Goal: Book appointment/travel/reservation

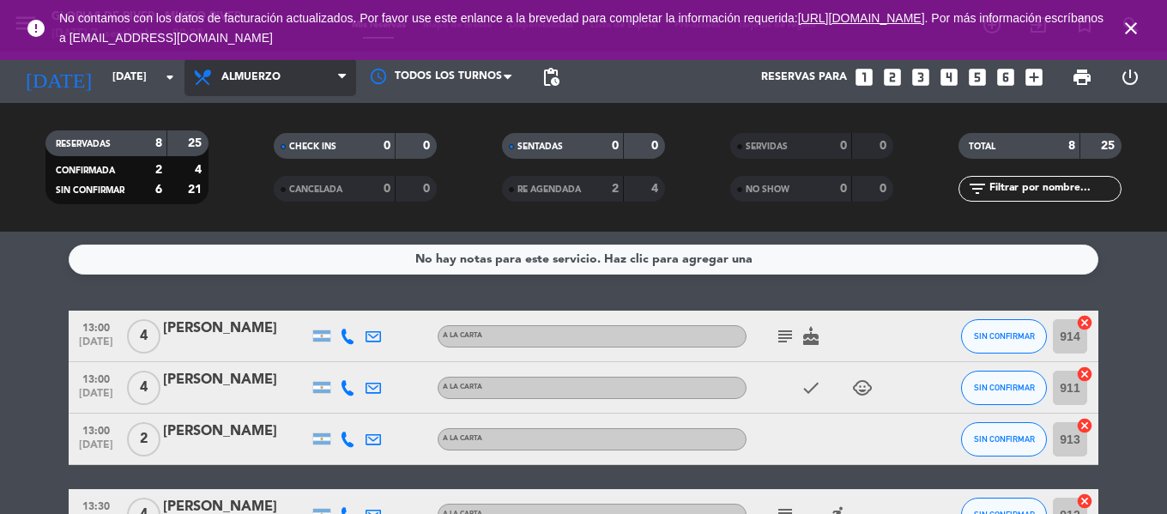
click at [320, 83] on span "Almuerzo" at bounding box center [270, 77] width 172 height 38
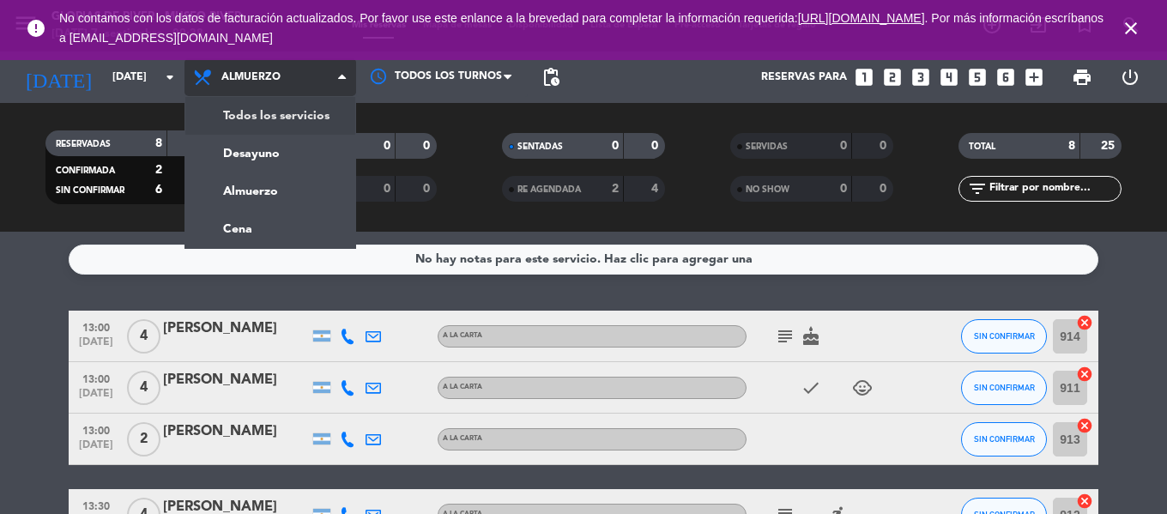
click at [281, 126] on div "menu Glorias de River - [GEOGRAPHIC_DATA][DATE] 7. septiembre - 09:38 Mis reser…" at bounding box center [583, 116] width 1167 height 232
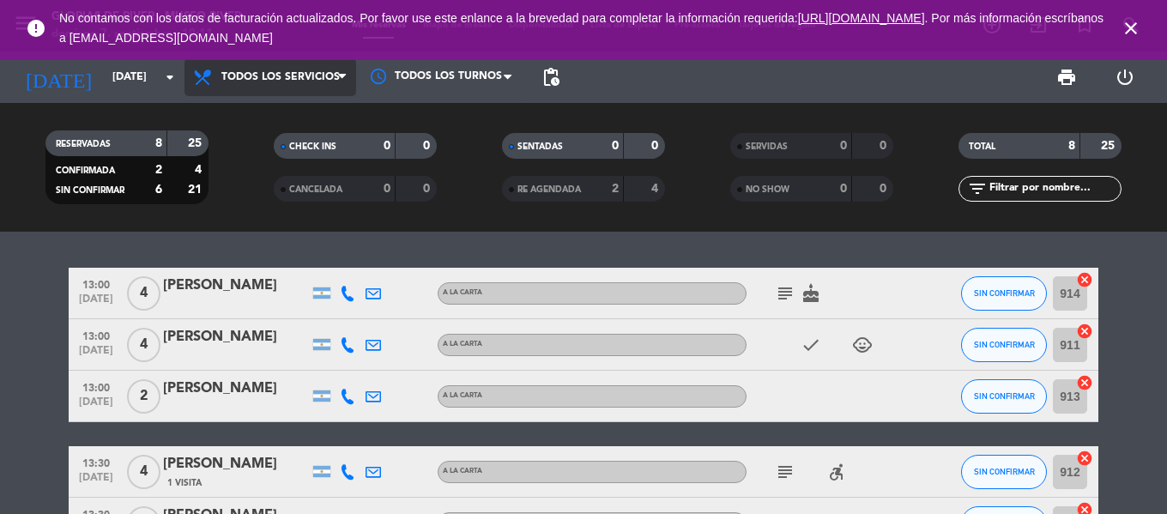
click at [279, 73] on span "Todos los servicios" at bounding box center [280, 77] width 118 height 12
click at [279, 112] on div "menu Glorias de River - [GEOGRAPHIC_DATA][DATE] 7. septiembre - 10:11 Mis reser…" at bounding box center [583, 116] width 1167 height 232
click at [811, 293] on icon "cake" at bounding box center [811, 293] width 21 height 21
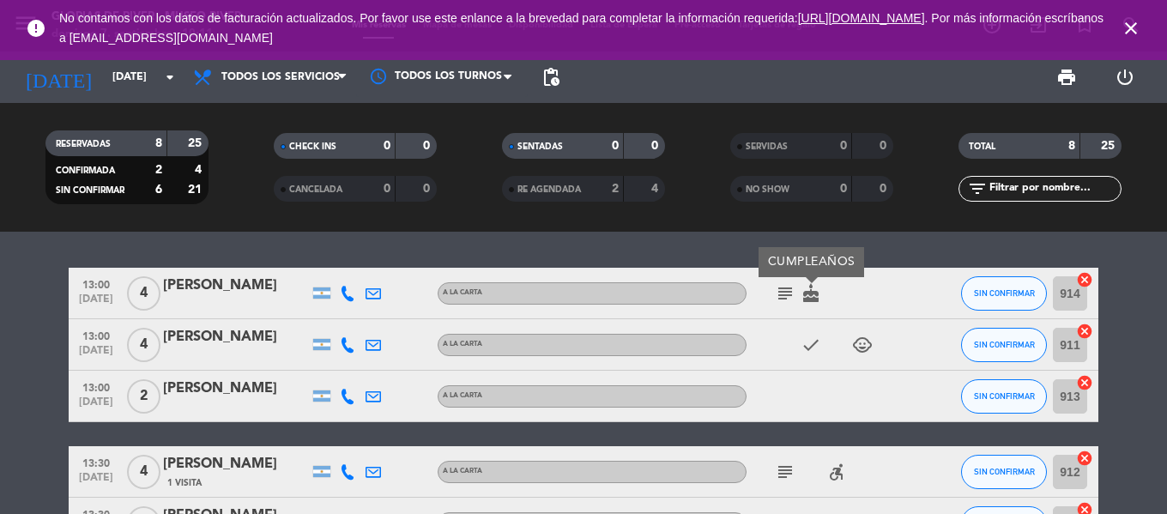
click at [787, 290] on icon "subject" at bounding box center [785, 293] width 21 height 21
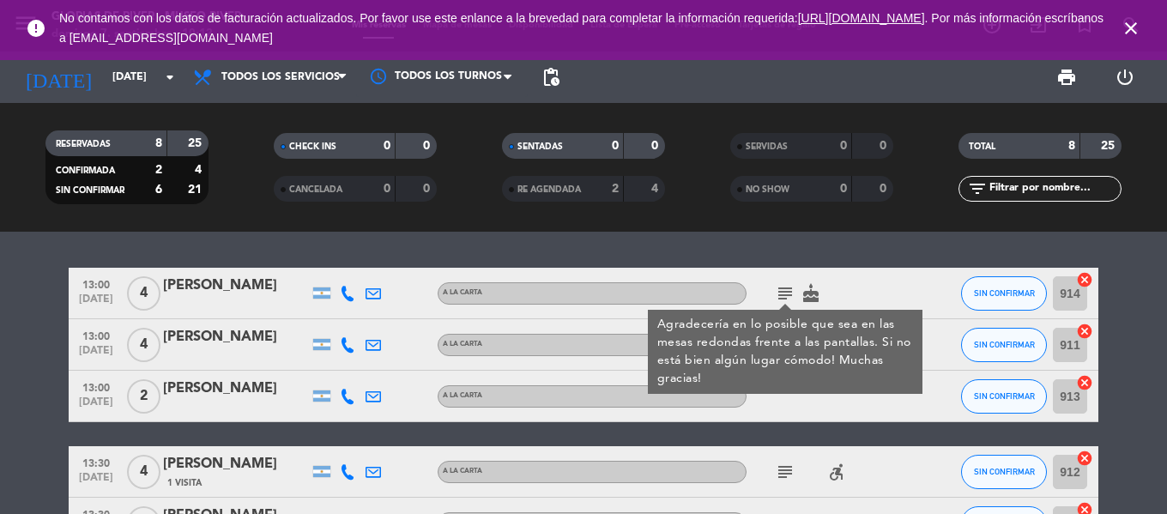
click at [148, 296] on span "4" at bounding box center [143, 293] width 33 height 34
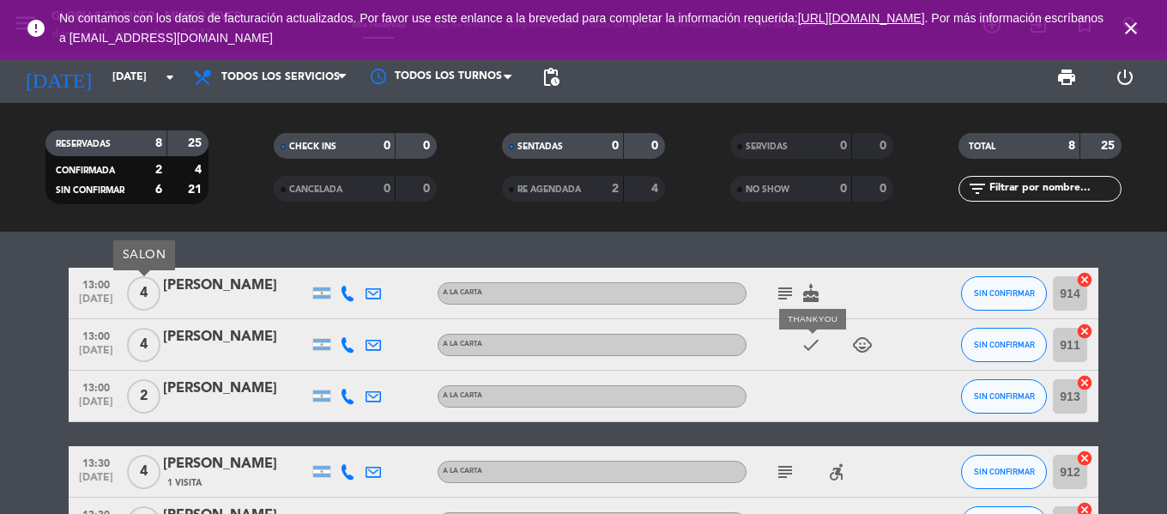
click at [804, 346] on icon "check" at bounding box center [811, 345] width 21 height 21
click at [811, 349] on icon "check" at bounding box center [811, 345] width 21 height 21
click at [861, 342] on icon "child_care" at bounding box center [862, 345] width 21 height 21
click at [255, 336] on div "[PERSON_NAME]" at bounding box center [236, 337] width 146 height 22
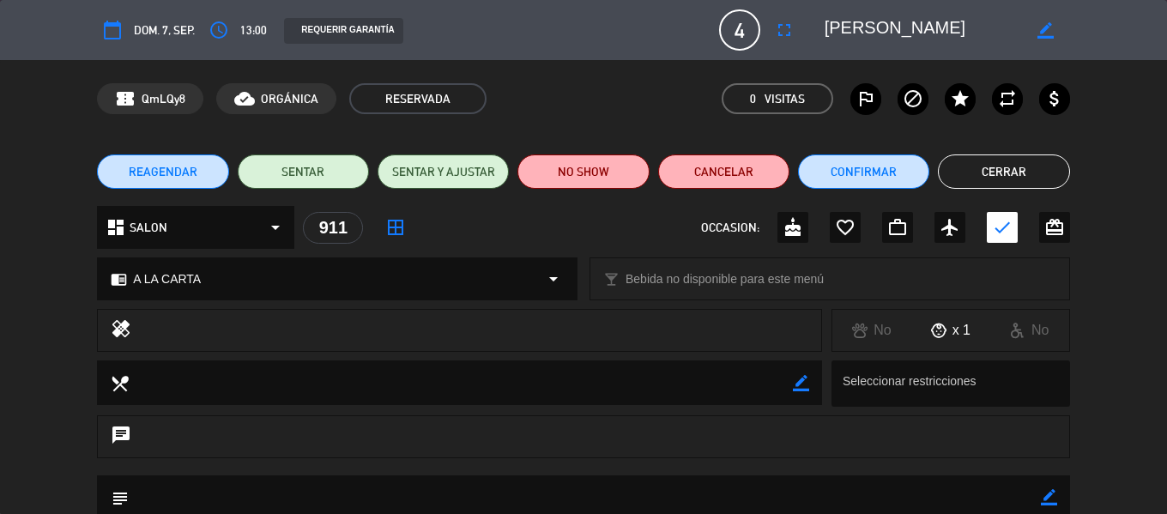
click at [1045, 23] on icon "border_color" at bounding box center [1045, 30] width 16 height 16
